Goal: Task Accomplishment & Management: Manage account settings

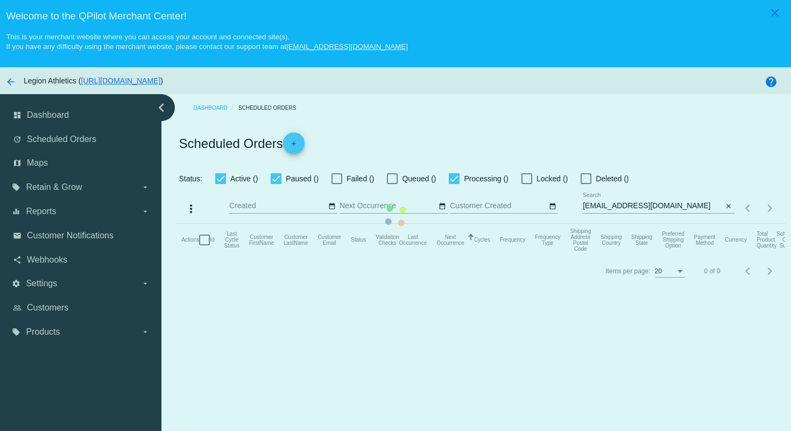
click at [431, 224] on mat-table "Actions Id Last Cycle Status Customer FirstName Customer LastName Customer Emai…" at bounding box center [480, 240] width 608 height 32
click at [398, 224] on mat-table "Actions Id Last Cycle Status Customer FirstName Customer LastName Customer Emai…" at bounding box center [480, 240] width 608 height 32
click at [456, 224] on mat-table "Actions Id Last Cycle Status Customer FirstName Customer LastName Customer Emai…" at bounding box center [480, 240] width 608 height 32
click at [466, 224] on mat-table "Actions Id Last Cycle Status Customer FirstName Customer LastName Customer Emai…" at bounding box center [480, 240] width 608 height 32
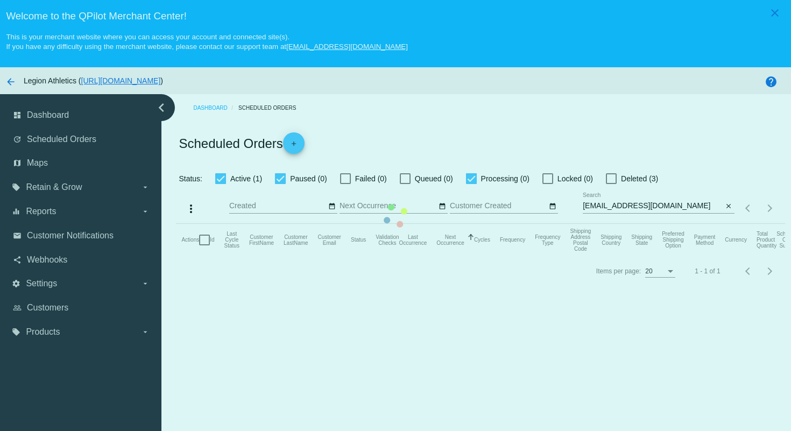
click at [443, 224] on mat-table "Actions Id Last Cycle Status Customer FirstName Customer LastName Customer Emai…" at bounding box center [480, 240] width 608 height 32
click at [606, 224] on mat-table "Actions Id Last Cycle Status Customer FirstName Customer LastName Customer Emai…" at bounding box center [480, 240] width 608 height 32
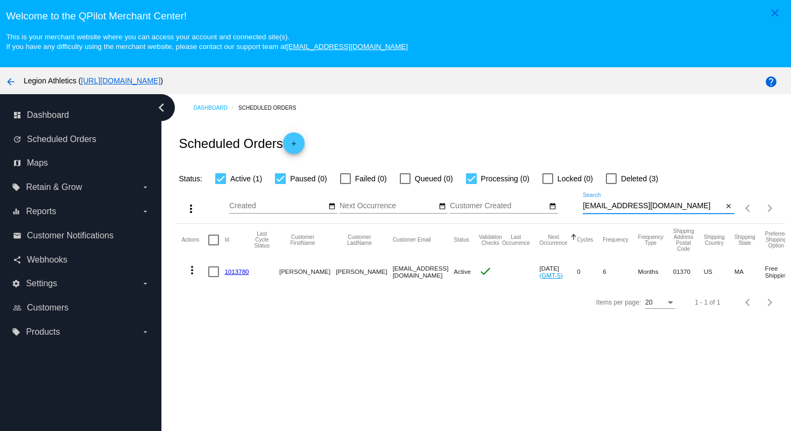
drag, startPoint x: 667, startPoint y: 210, endPoint x: 649, endPoint y: 182, distance: 33.4
click at [649, 182] on app-dashboard-scheduled-orders "Scheduled Orders add Status: Active (1) Paused (0) Failed (0) Queued (0) Proces…" at bounding box center [480, 219] width 608 height 195
paste input "[DEMOGRAPHIC_DATA]"
type input "[EMAIL_ADDRESS][DOMAIN_NAME]"
click at [606, 157] on div "Scheduled Orders add" at bounding box center [480, 143] width 608 height 43
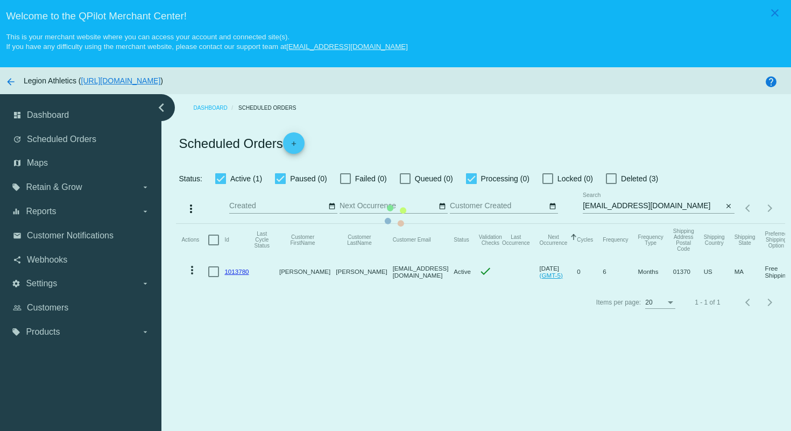
click at [537, 224] on mat-table "Actions Id Last Cycle Status Customer FirstName Customer LastName Customer Emai…" at bounding box center [480, 255] width 608 height 63
click at [439, 224] on mat-table "Actions Id Last Cycle Status Customer FirstName Customer LastName Customer Emai…" at bounding box center [480, 255] width 608 height 63
click at [371, 224] on mat-table "Actions Id Last Cycle Status Customer FirstName Customer LastName Customer Emai…" at bounding box center [480, 255] width 608 height 63
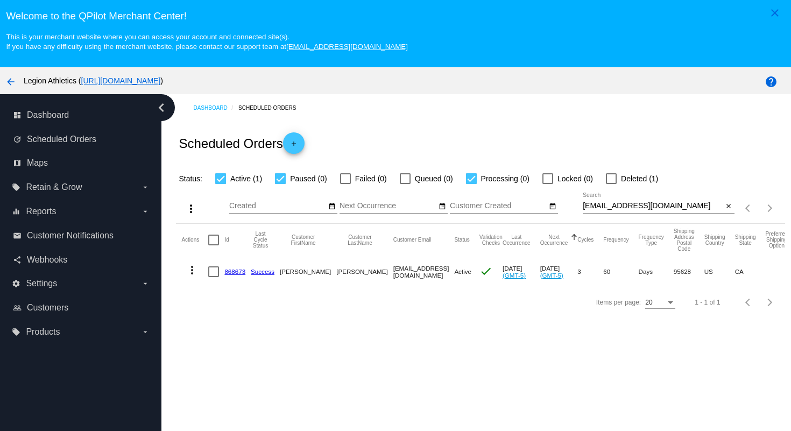
click at [233, 274] on link "868673" at bounding box center [234, 271] width 21 height 7
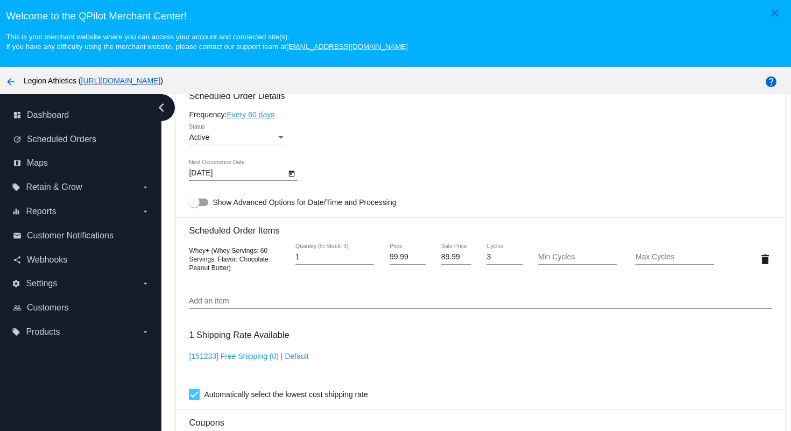
scroll to position [675, 0]
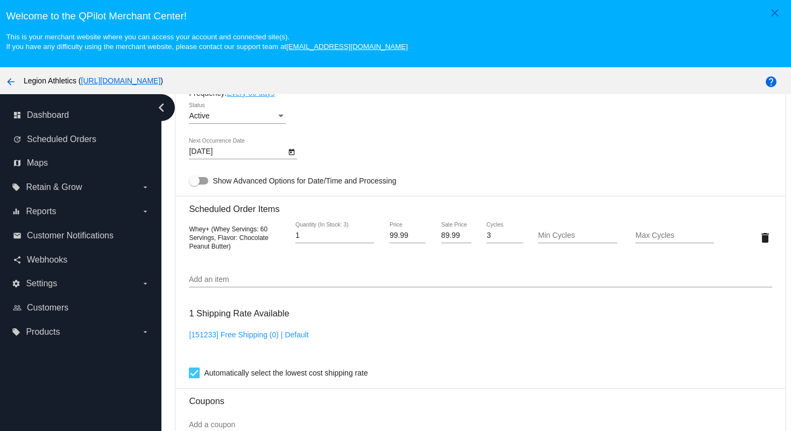
click at [390, 133] on div "Active Status" at bounding box center [480, 118] width 582 height 31
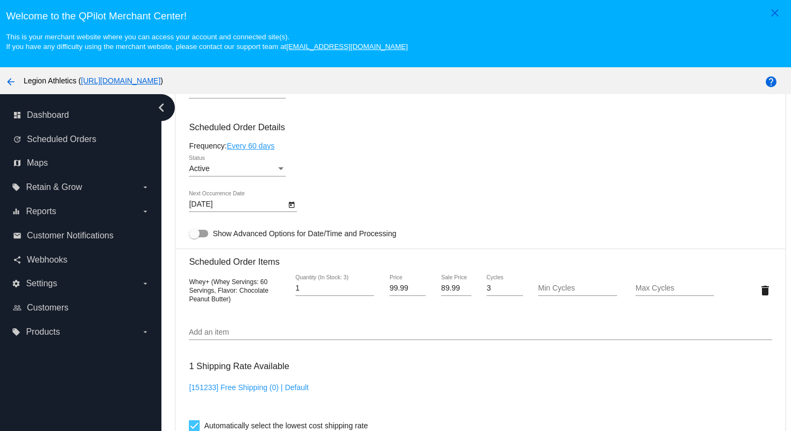
scroll to position [622, 0]
click at [292, 208] on icon "Open calendar" at bounding box center [292, 205] width 6 height 6
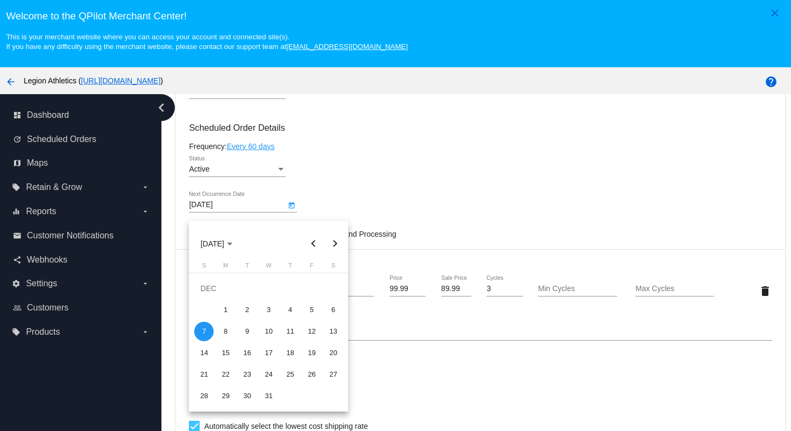
click at [335, 241] on button "Next month" at bounding box center [335, 244] width 22 height 22
click at [204, 309] on div "1" at bounding box center [203, 309] width 19 height 19
type input "[DATE]"
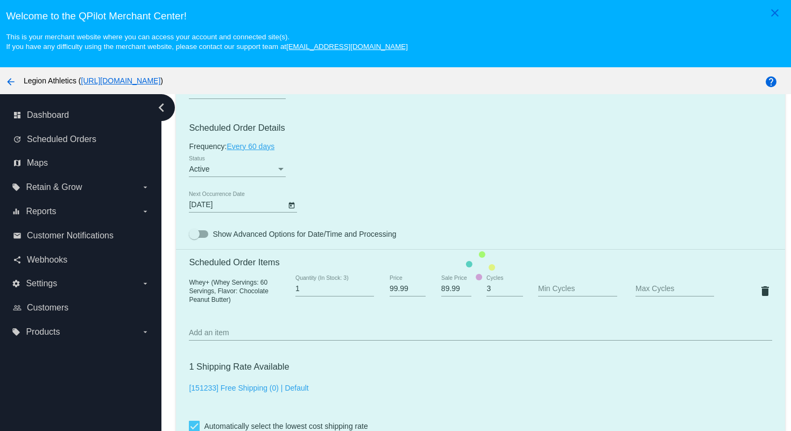
click at [399, 205] on mat-card "Customer 6006066: [PERSON_NAME] [EMAIL_ADDRESS][DOMAIN_NAME] Customer Shipping …" at bounding box center [480, 266] width 608 height 1076
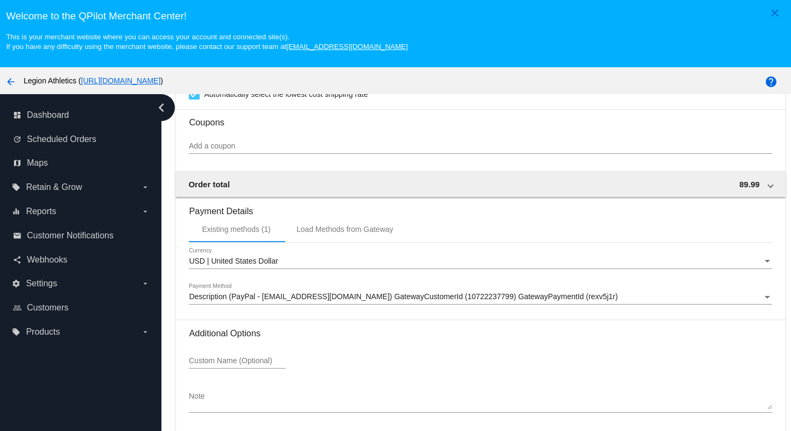
scroll to position [69, 0]
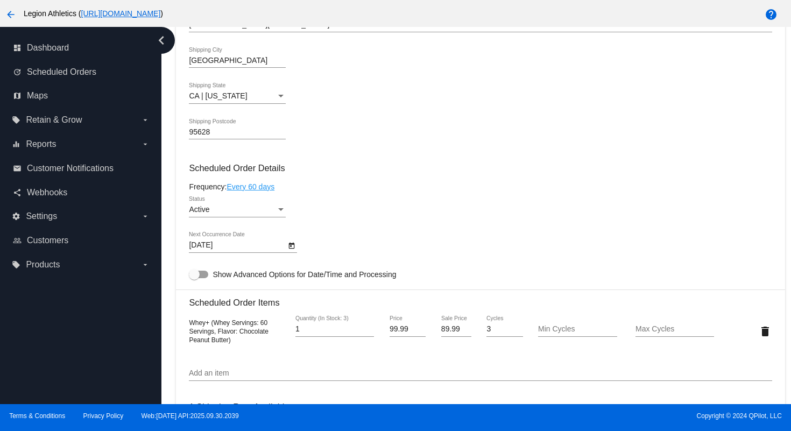
scroll to position [964, 0]
